Goal: Task Accomplishment & Management: Manage account settings

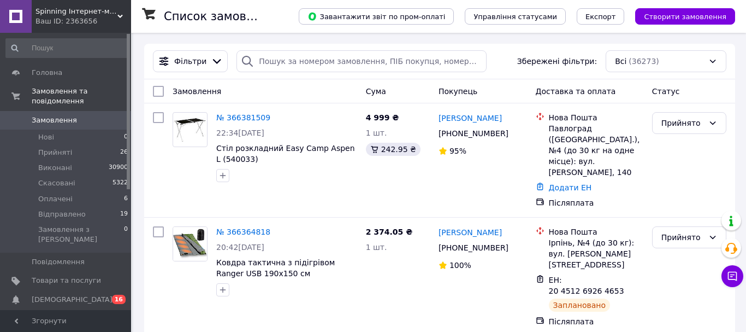
click at [250, 117] on link "№ 366381509" at bounding box center [243, 117] width 54 height 9
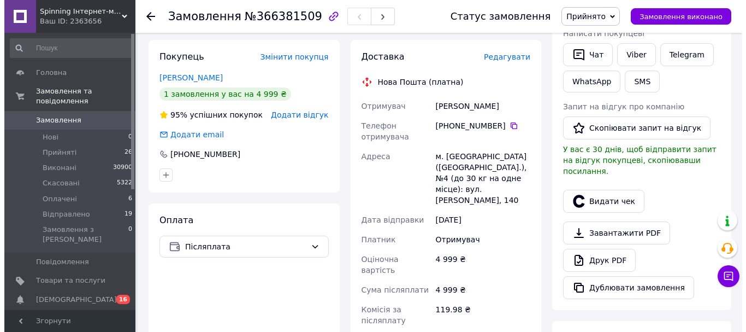
scroll to position [164, 0]
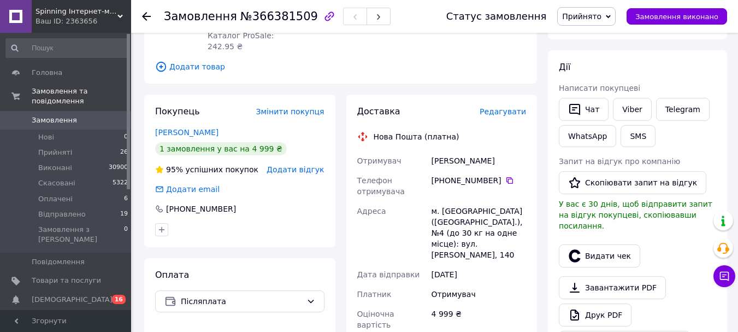
click at [513, 107] on span "Редагувати" at bounding box center [503, 111] width 46 height 9
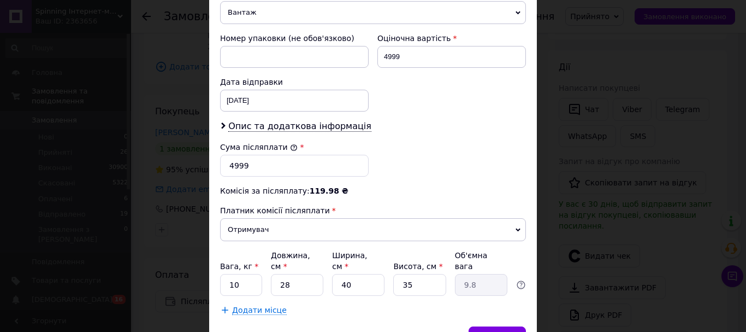
scroll to position [404, 0]
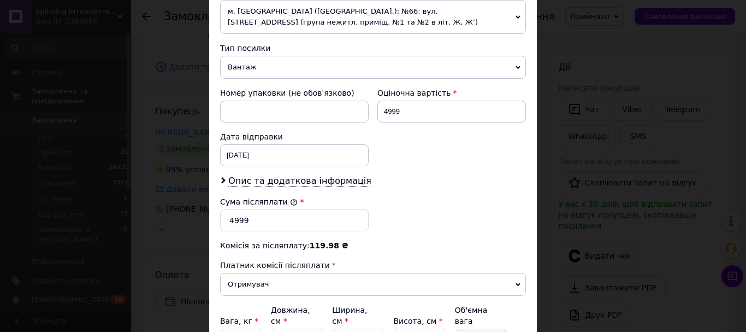
click at [327, 26] on span "м. [GEOGRAPHIC_DATA] ([GEOGRAPHIC_DATA].): №66: вул. [STREET_ADDRESS] (група не…" at bounding box center [373, 17] width 306 height 34
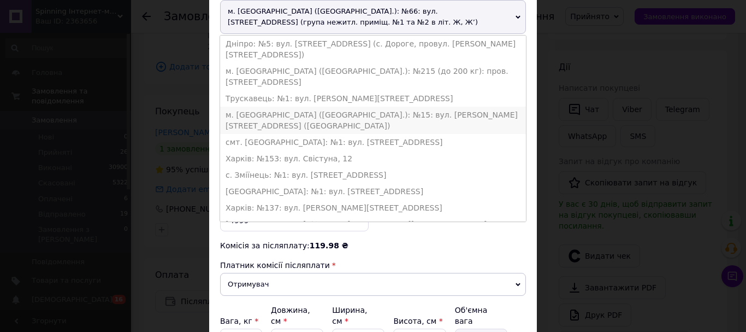
click at [292, 107] on li "м. [GEOGRAPHIC_DATA] ([GEOGRAPHIC_DATA].): №15: вул. [PERSON_NAME][STREET_ADDRE…" at bounding box center [373, 120] width 306 height 27
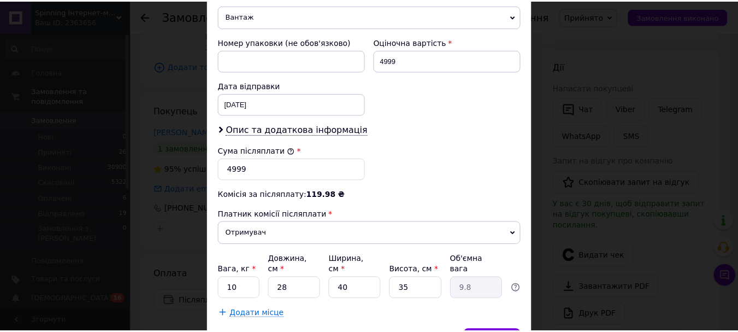
scroll to position [502, 0]
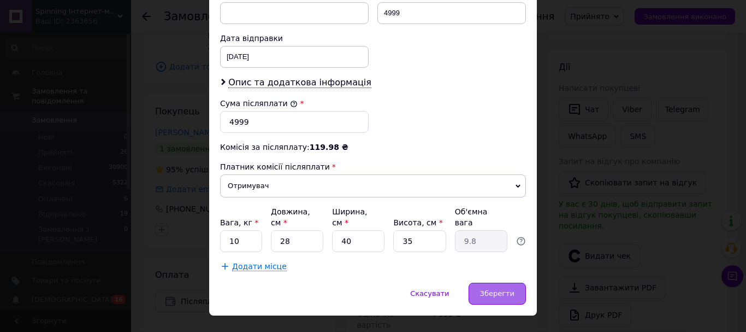
click at [491, 282] on div "Скасувати   Зберегти" at bounding box center [373, 298] width 328 height 33
click at [490, 282] on div "Зберегти" at bounding box center [497, 293] width 57 height 22
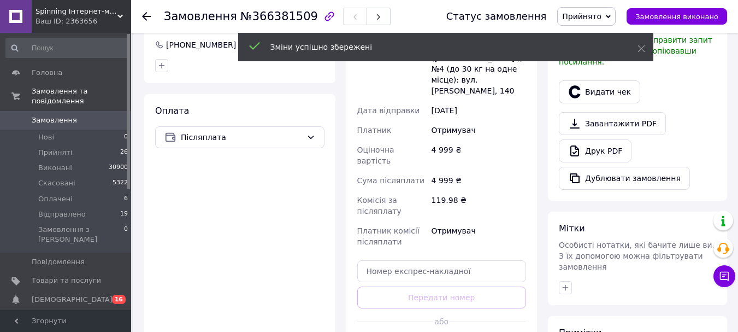
scroll to position [437, 0]
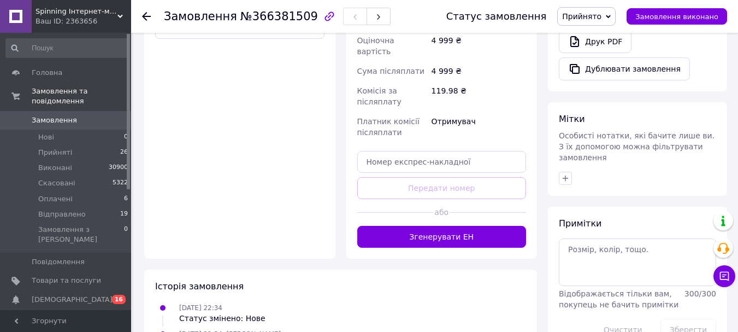
click at [421, 226] on button "Згенерувати ЕН" at bounding box center [441, 237] width 169 height 22
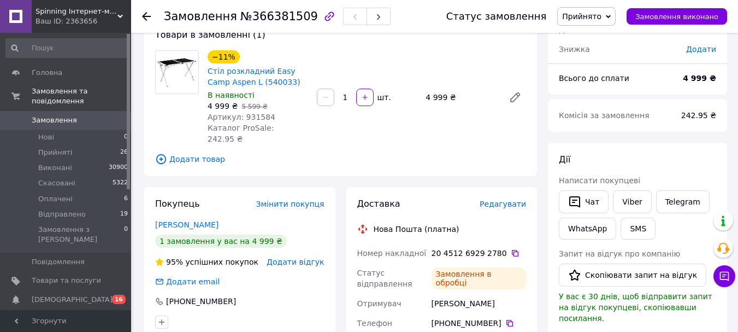
scroll to position [55, 0]
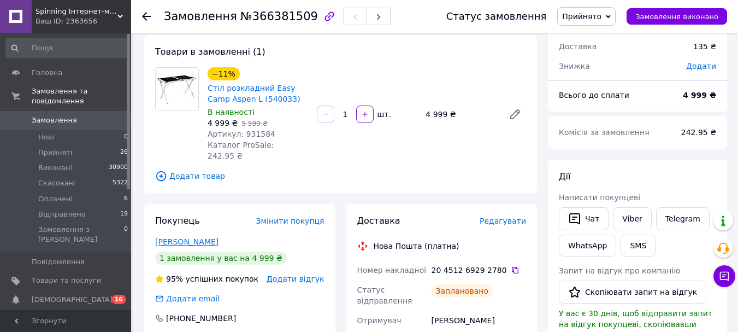
click at [192, 237] on link "[PERSON_NAME]" at bounding box center [186, 241] width 63 height 9
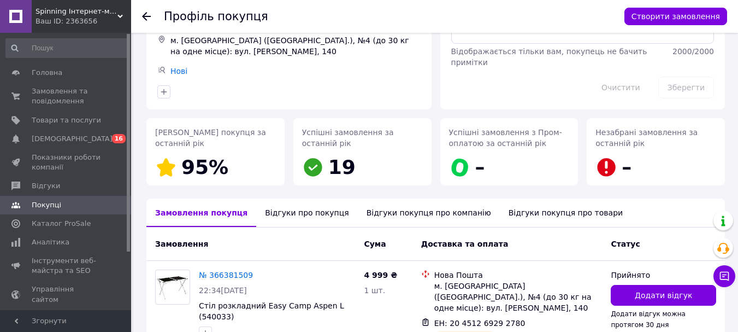
scroll to position [158, 0]
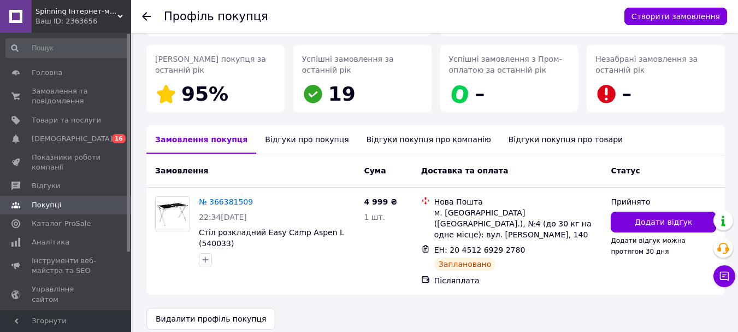
click at [292, 152] on div "Відгуки про покупця" at bounding box center [306, 139] width 101 height 28
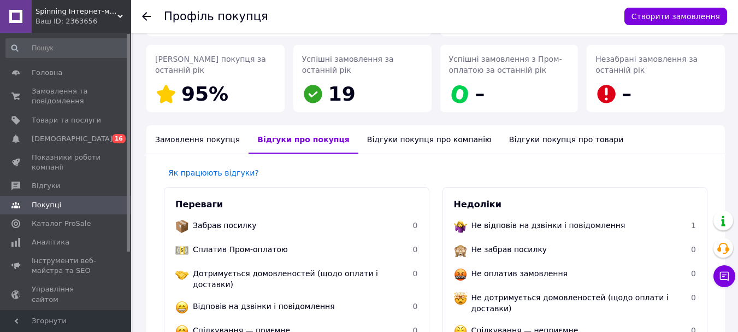
scroll to position [230, 0]
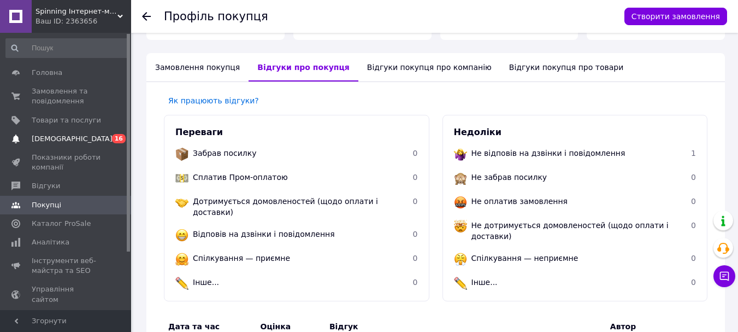
click at [104, 145] on link "[DEMOGRAPHIC_DATA] 0 16" at bounding box center [67, 138] width 134 height 19
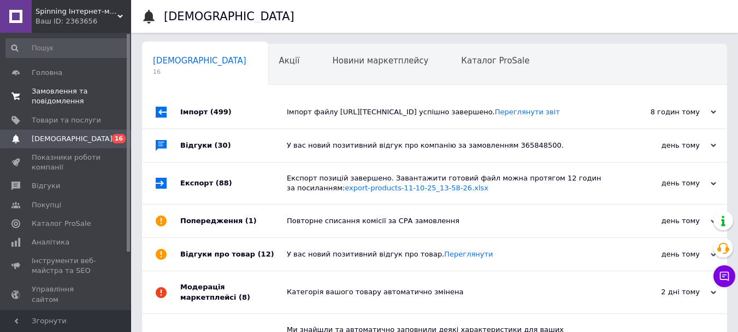
click at [94, 112] on link "Товари та послуги" at bounding box center [67, 120] width 134 height 19
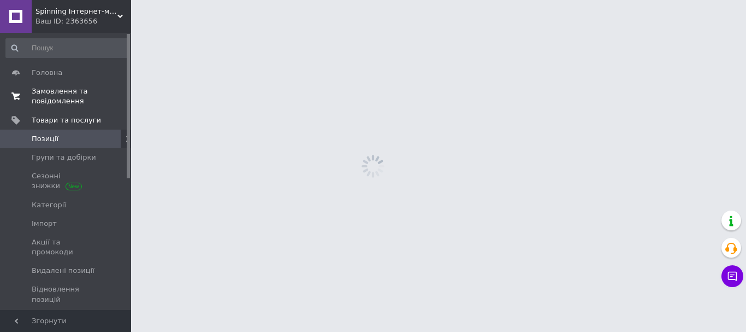
click at [90, 103] on span "Замовлення та повідомлення" at bounding box center [66, 96] width 69 height 20
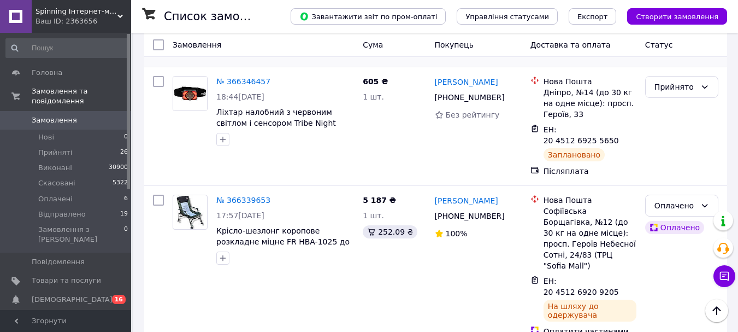
scroll to position [656, 0]
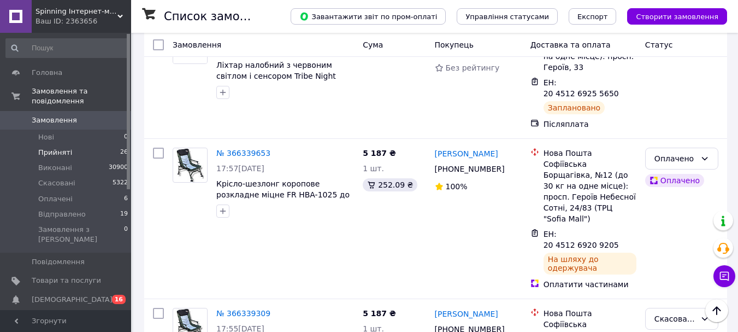
click at [81, 145] on li "Прийняті 26" at bounding box center [67, 152] width 134 height 15
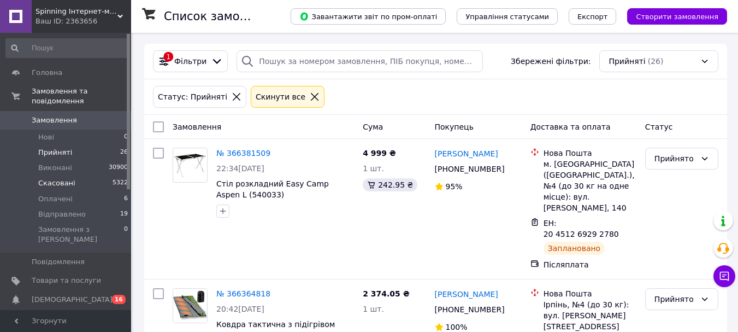
scroll to position [55, 0]
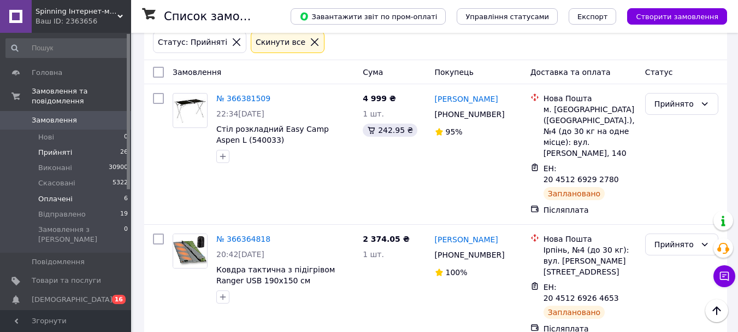
click at [45, 194] on span "Оплачені" at bounding box center [55, 199] width 34 height 10
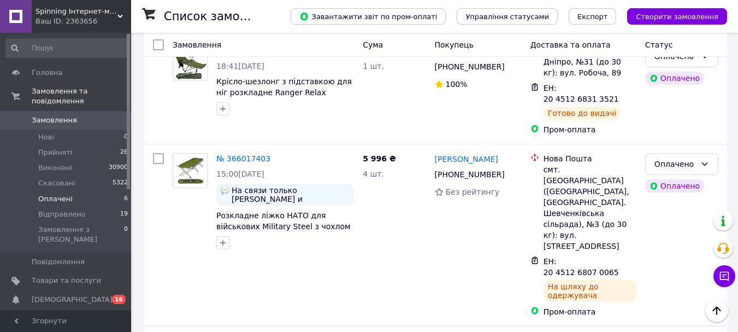
scroll to position [553, 0]
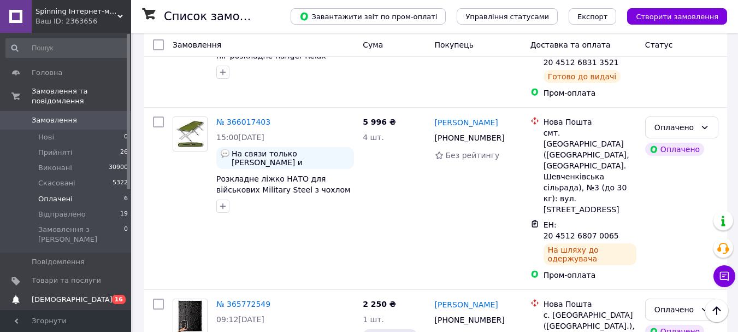
click at [98, 294] on span "[DEMOGRAPHIC_DATA]" at bounding box center [66, 299] width 69 height 10
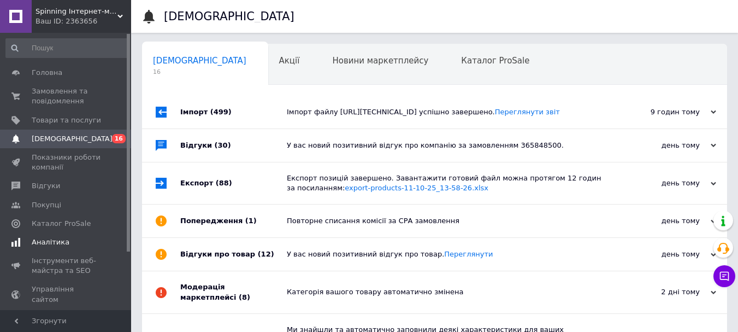
click at [57, 240] on span "Аналітика" at bounding box center [51, 242] width 38 height 10
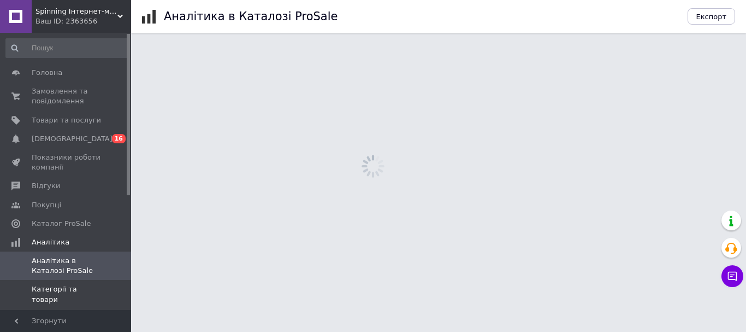
click at [78, 286] on span "Категорії та товари" at bounding box center [66, 294] width 69 height 20
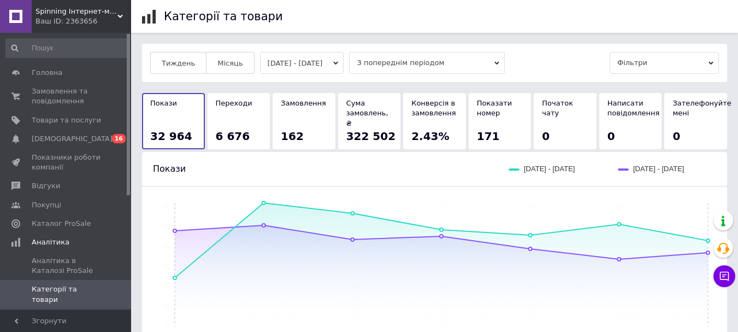
click at [293, 61] on button "[DATE] - [DATE]" at bounding box center [302, 63] width 84 height 22
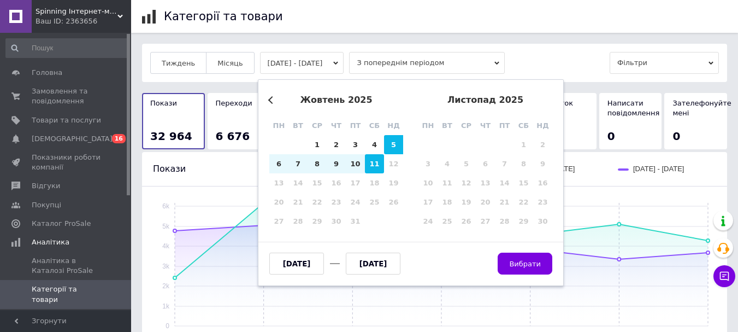
click at [379, 163] on div "11" at bounding box center [374, 163] width 19 height 19
type input "[DATE]"
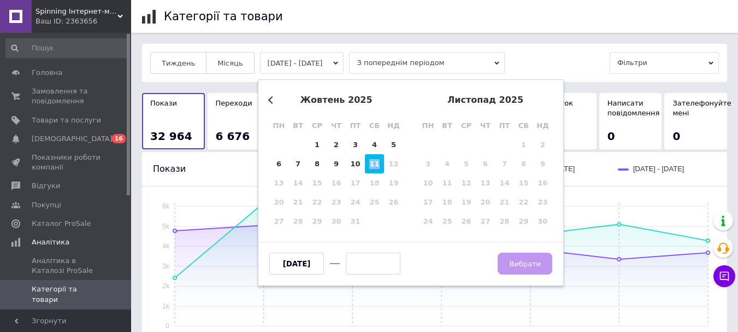
click at [379, 163] on div "11" at bounding box center [374, 163] width 19 height 19
type input "[DATE]"
click at [521, 256] on button "Вибрати" at bounding box center [525, 263] width 55 height 22
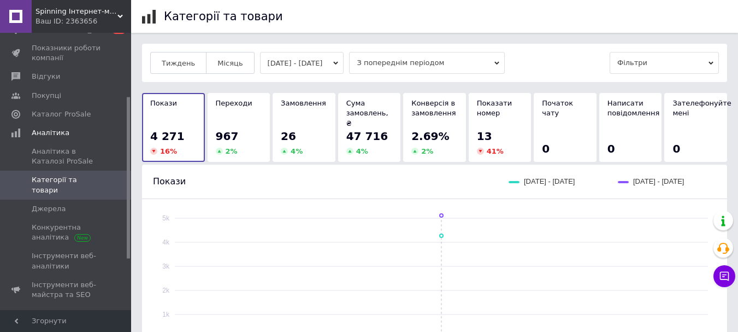
click at [308, 66] on button "[DATE] - [DATE]" at bounding box center [302, 63] width 84 height 22
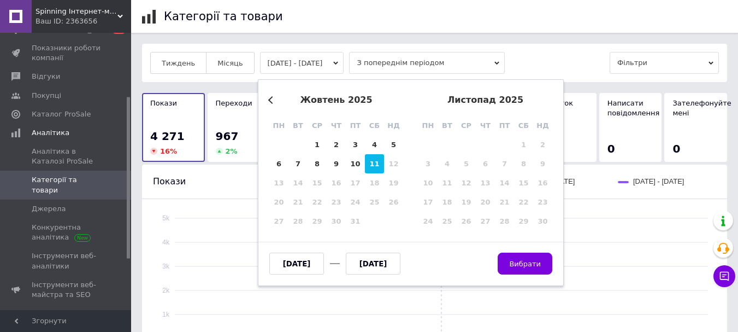
click at [372, 167] on div "11" at bounding box center [374, 163] width 19 height 19
type input "[DATE]"
click at [518, 262] on span "Вибрати" at bounding box center [525, 263] width 32 height 8
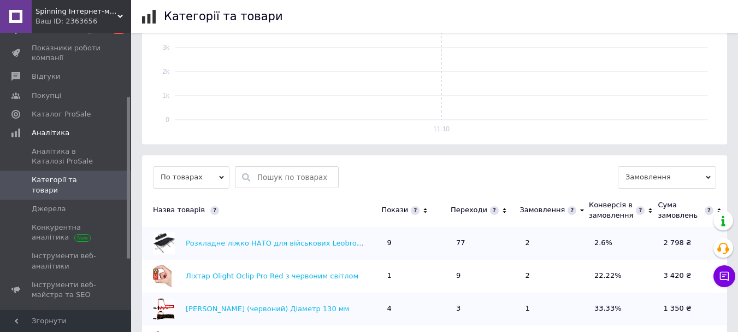
scroll to position [328, 0]
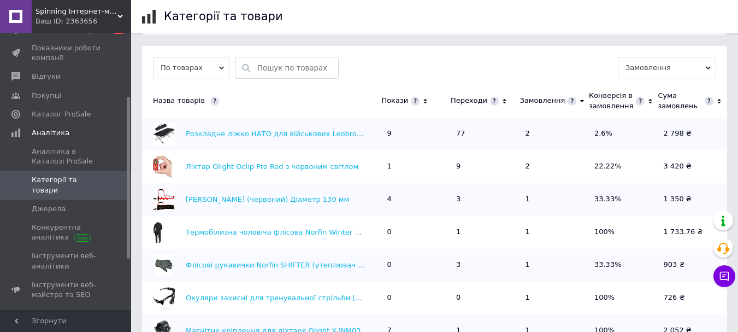
click at [504, 94] on th "Переходи" at bounding box center [485, 101] width 69 height 33
click at [504, 90] on th "Переходи" at bounding box center [485, 101] width 69 height 33
click at [503, 96] on icon at bounding box center [504, 100] width 7 height 9
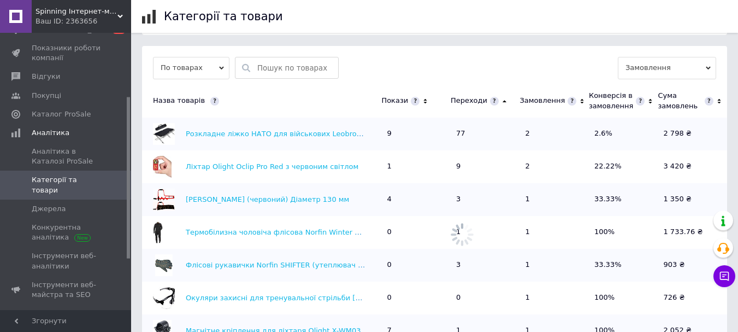
click at [503, 96] on icon at bounding box center [504, 100] width 7 height 9
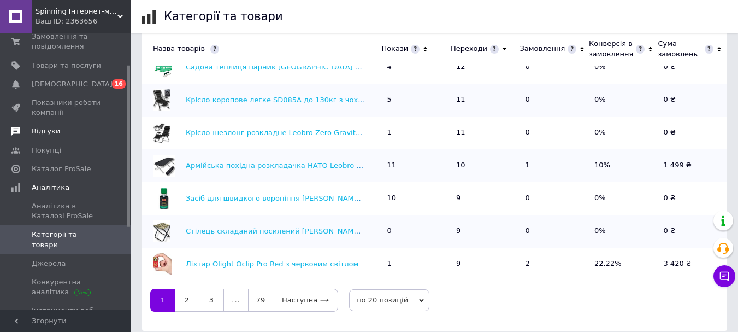
scroll to position [0, 0]
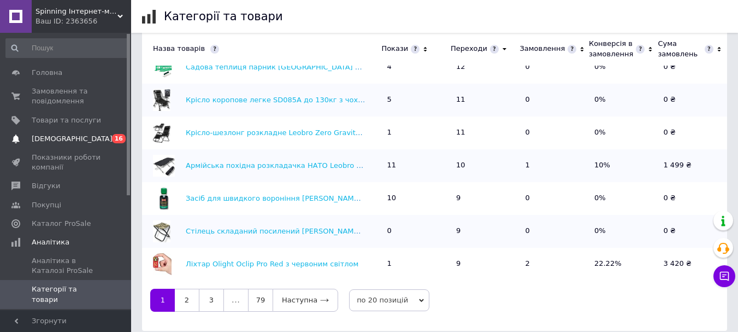
click at [68, 139] on span "[DEMOGRAPHIC_DATA]" at bounding box center [72, 139] width 81 height 10
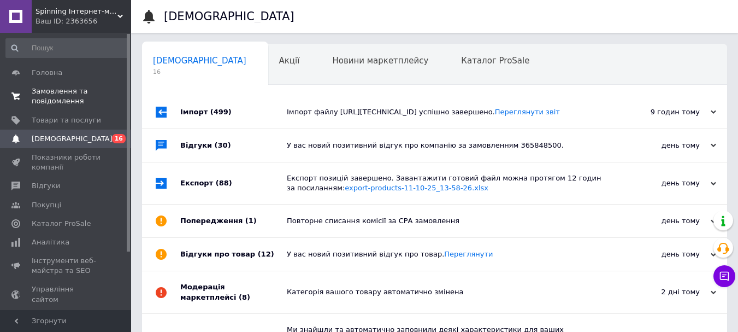
click at [88, 92] on span "Замовлення та повідомлення" at bounding box center [66, 96] width 69 height 20
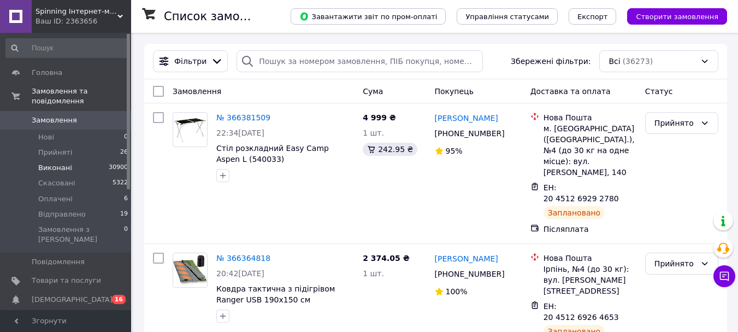
click at [49, 132] on span "Нові" at bounding box center [46, 137] width 16 height 10
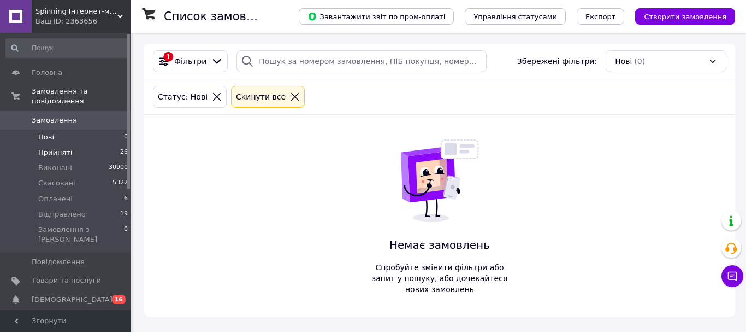
click at [57, 148] on span "Прийняті" at bounding box center [55, 153] width 34 height 10
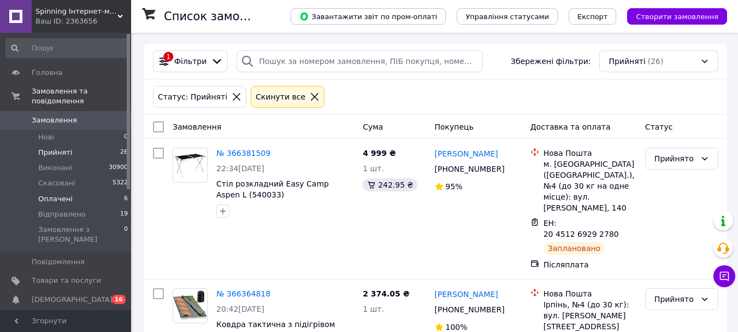
click at [66, 194] on span "Оплачені" at bounding box center [55, 199] width 34 height 10
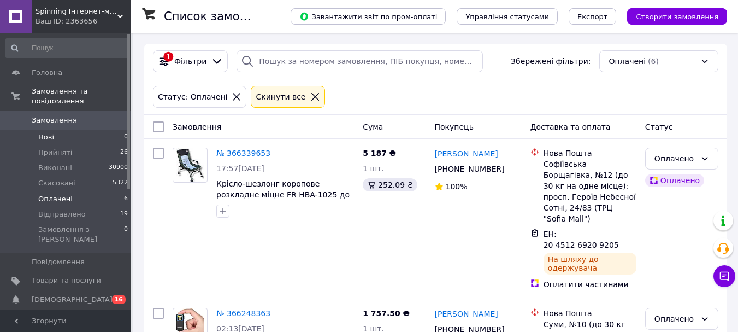
click at [43, 132] on span "Нові" at bounding box center [46, 137] width 16 height 10
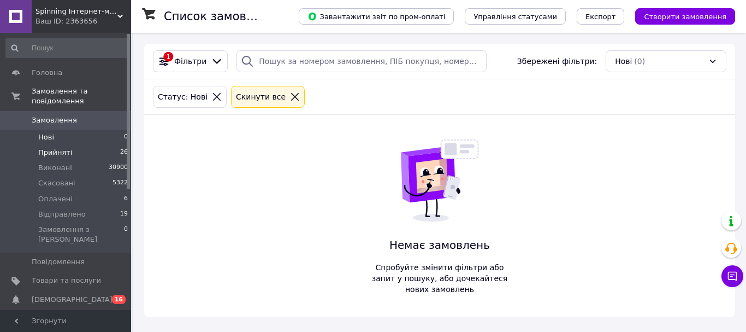
click at [72, 145] on li "Прийняті 26" at bounding box center [67, 152] width 134 height 15
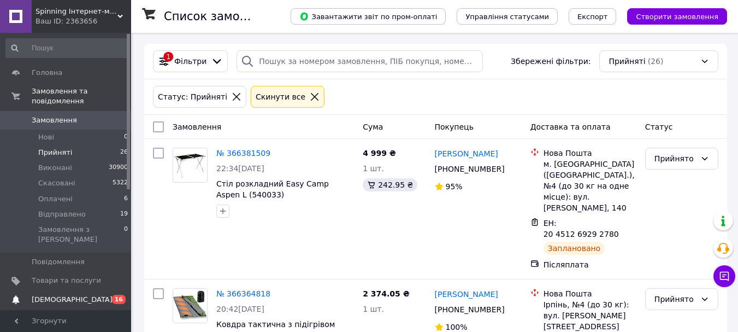
click at [84, 294] on span "[DEMOGRAPHIC_DATA]" at bounding box center [66, 299] width 69 height 10
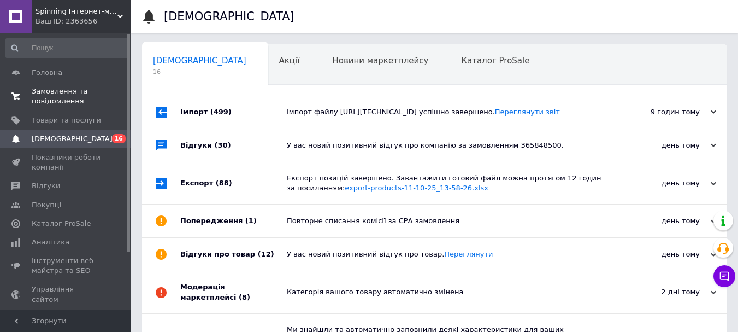
click at [89, 106] on span "Замовлення та повідомлення" at bounding box center [66, 96] width 69 height 20
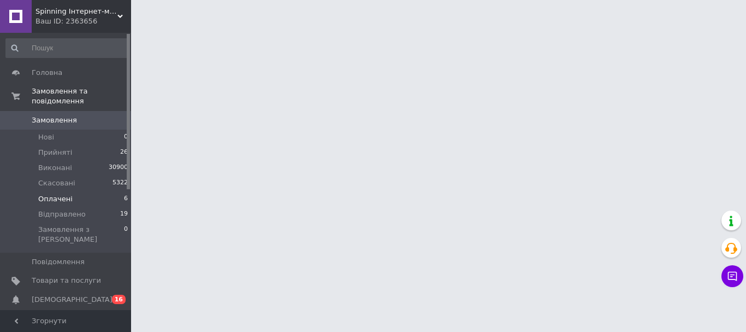
click at [66, 194] on span "Оплачені" at bounding box center [55, 199] width 34 height 10
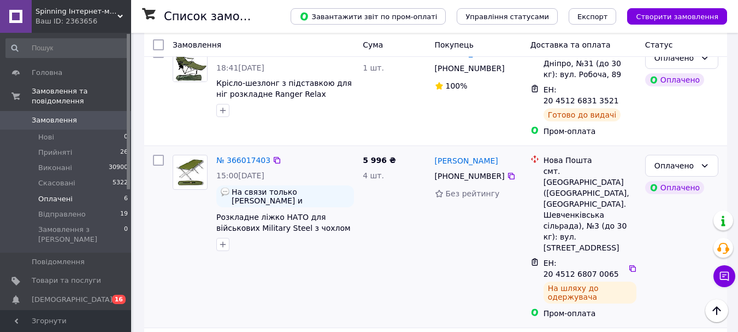
scroll to position [499, 0]
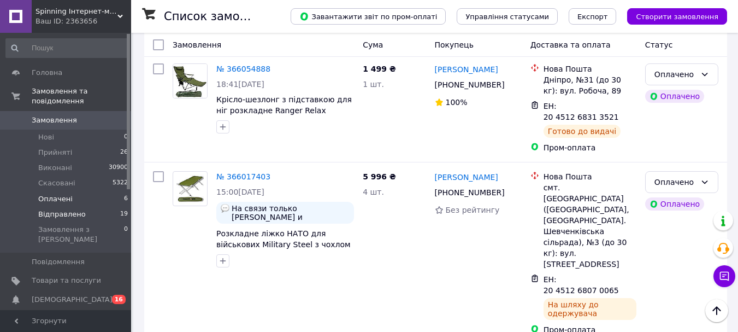
click at [58, 207] on li "Відправлено 19" at bounding box center [67, 214] width 134 height 15
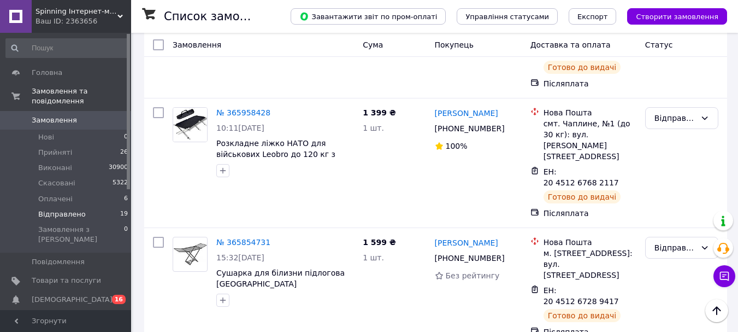
scroll to position [1585, 0]
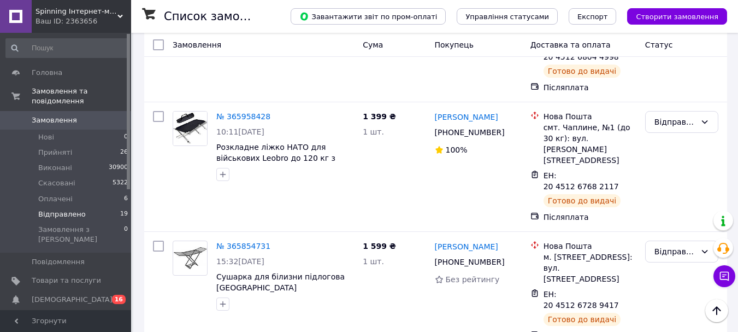
click at [46, 145] on li "Прийняті 26" at bounding box center [67, 152] width 134 height 15
